Goal: Task Accomplishment & Management: Use online tool/utility

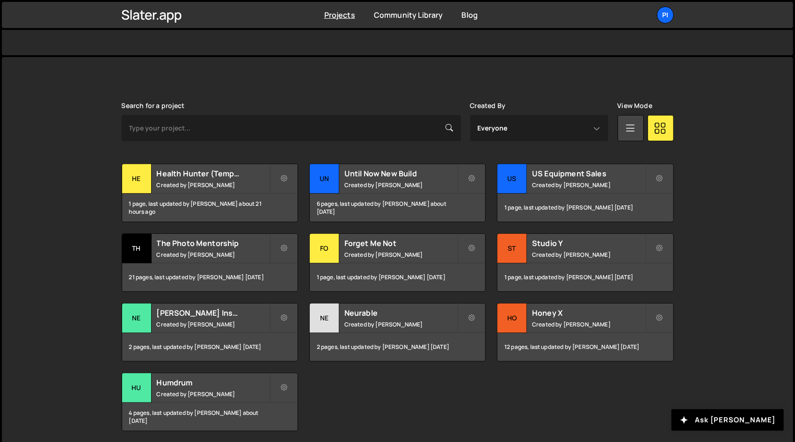
scroll to position [246, 0]
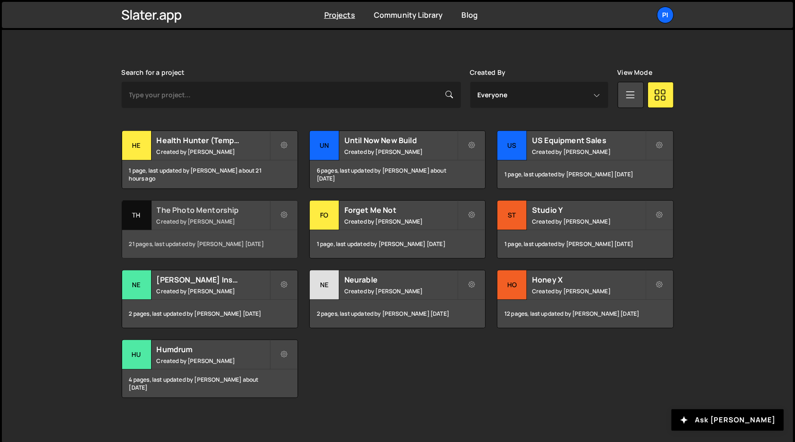
click at [177, 214] on h2 "The Photo Mentorship" at bounding box center [213, 210] width 113 height 10
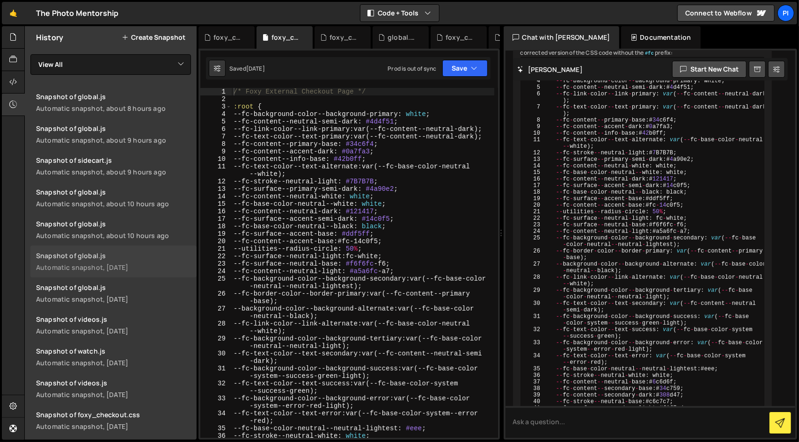
scroll to position [7601, 0]
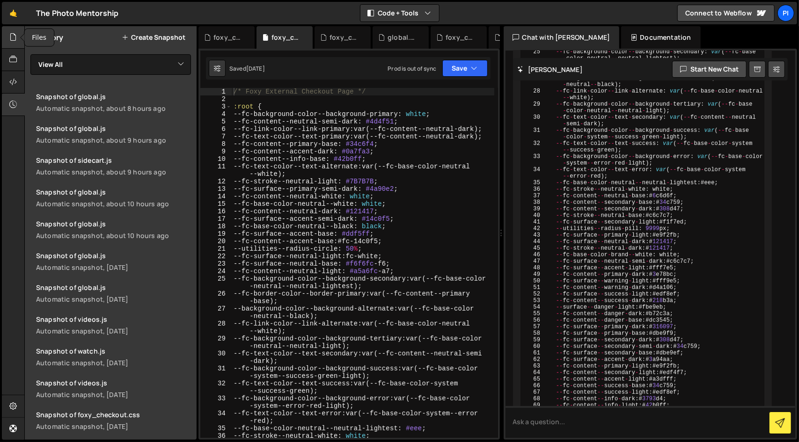
click at [18, 41] on div at bounding box center [13, 37] width 23 height 22
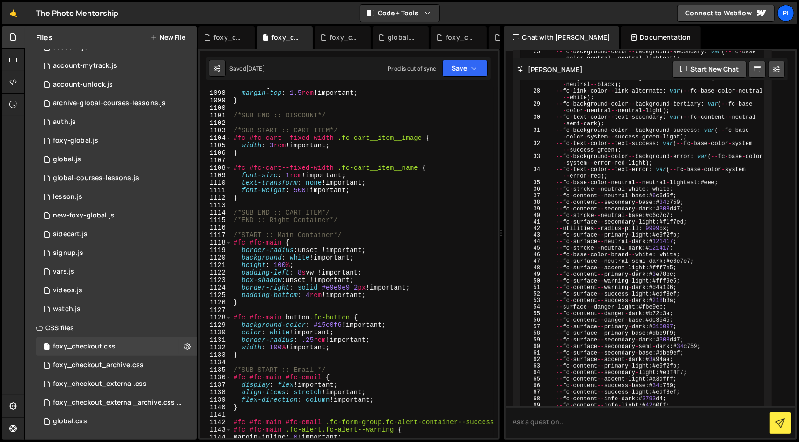
scroll to position [8830, 0]
type textarea "}"
click at [391, 301] on div "#fc .fc-sidebar .fc-transaction__discounts.fc-transaction__section table { marg…" at bounding box center [363, 260] width 262 height 372
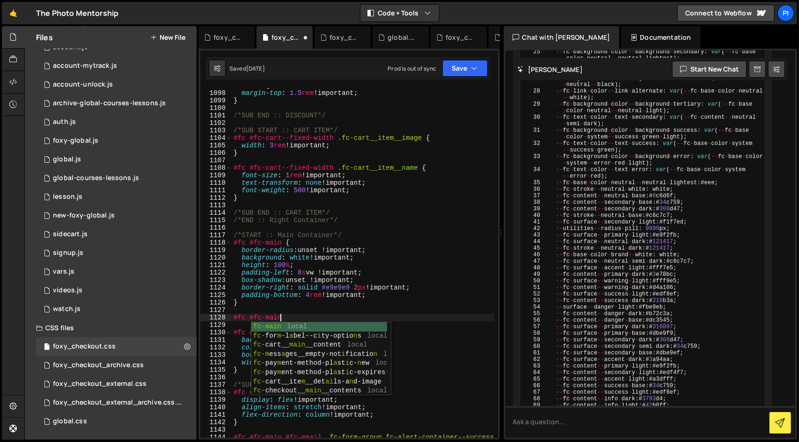
scroll to position [0, 3]
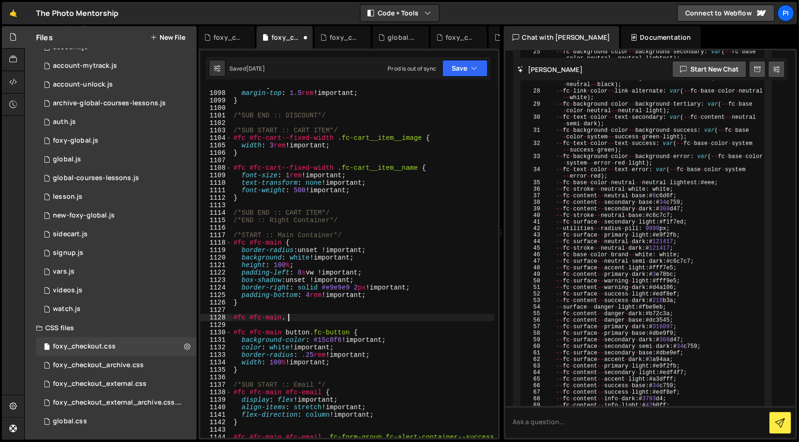
paste textarea "fc-checkout__main__form"
type textarea "#fc #fc-main .fc-checkout__main__form {}"
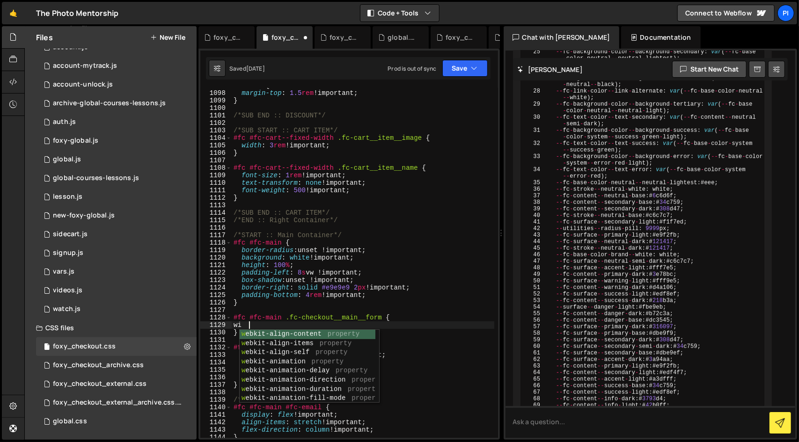
scroll to position [0, 0]
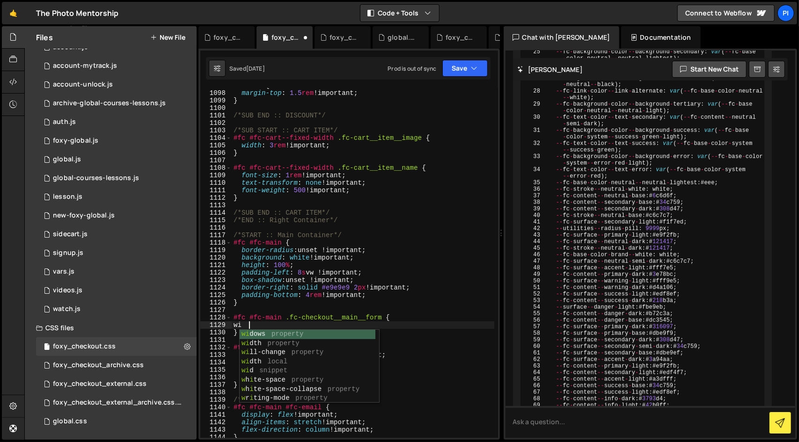
type textarea "w"
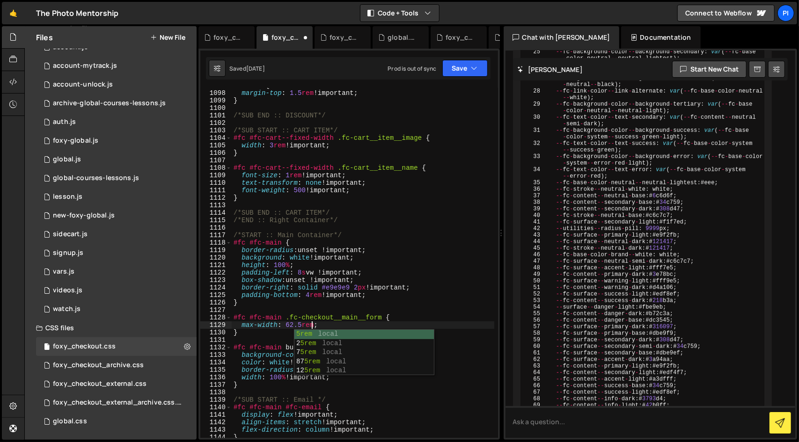
scroll to position [0, 6]
type textarea "max-width: 62.5rem !important;"
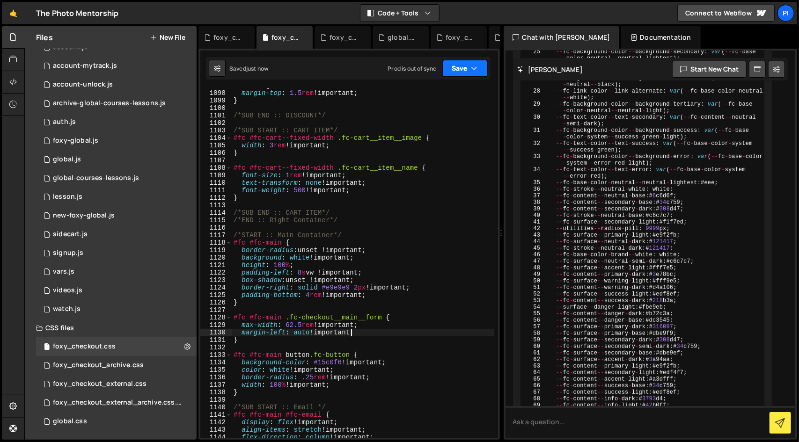
type textarea "margin-left: auto !important;"
click at [459, 74] on button "Save" at bounding box center [464, 68] width 45 height 17
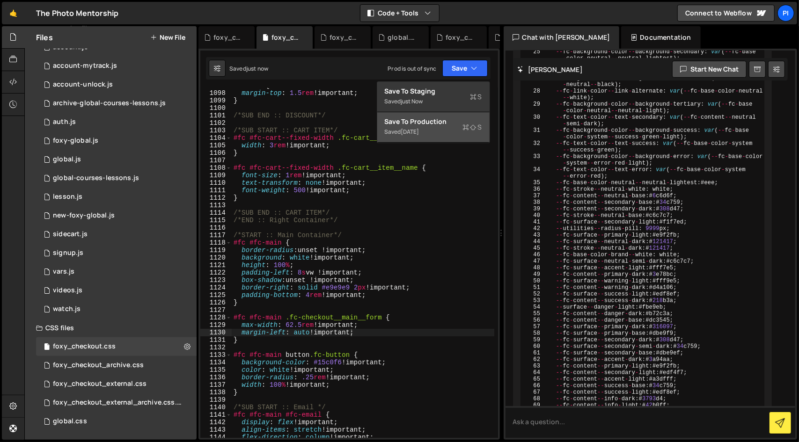
click at [454, 130] on div "Saved [DATE]" at bounding box center [433, 131] width 97 height 11
